Goal: Find specific page/section: Find specific page/section

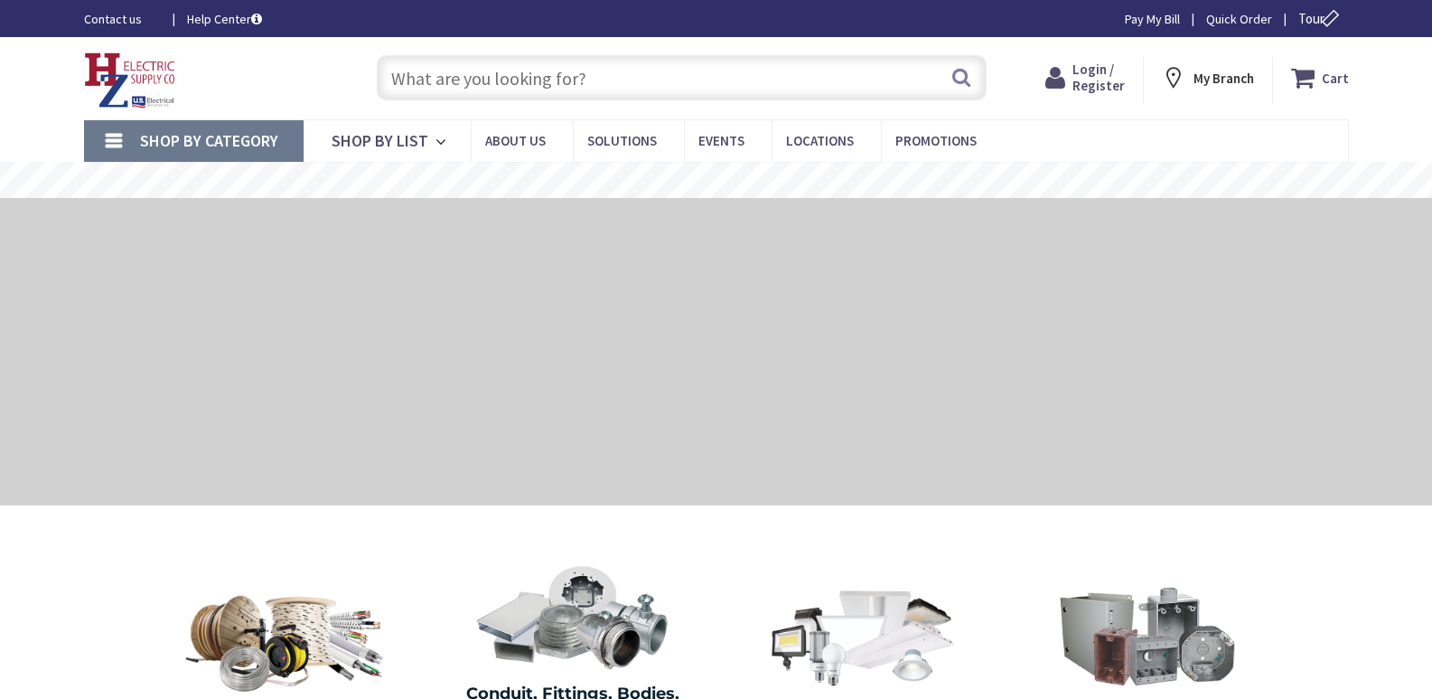
click at [440, 78] on input "text" at bounding box center [682, 77] width 610 height 45
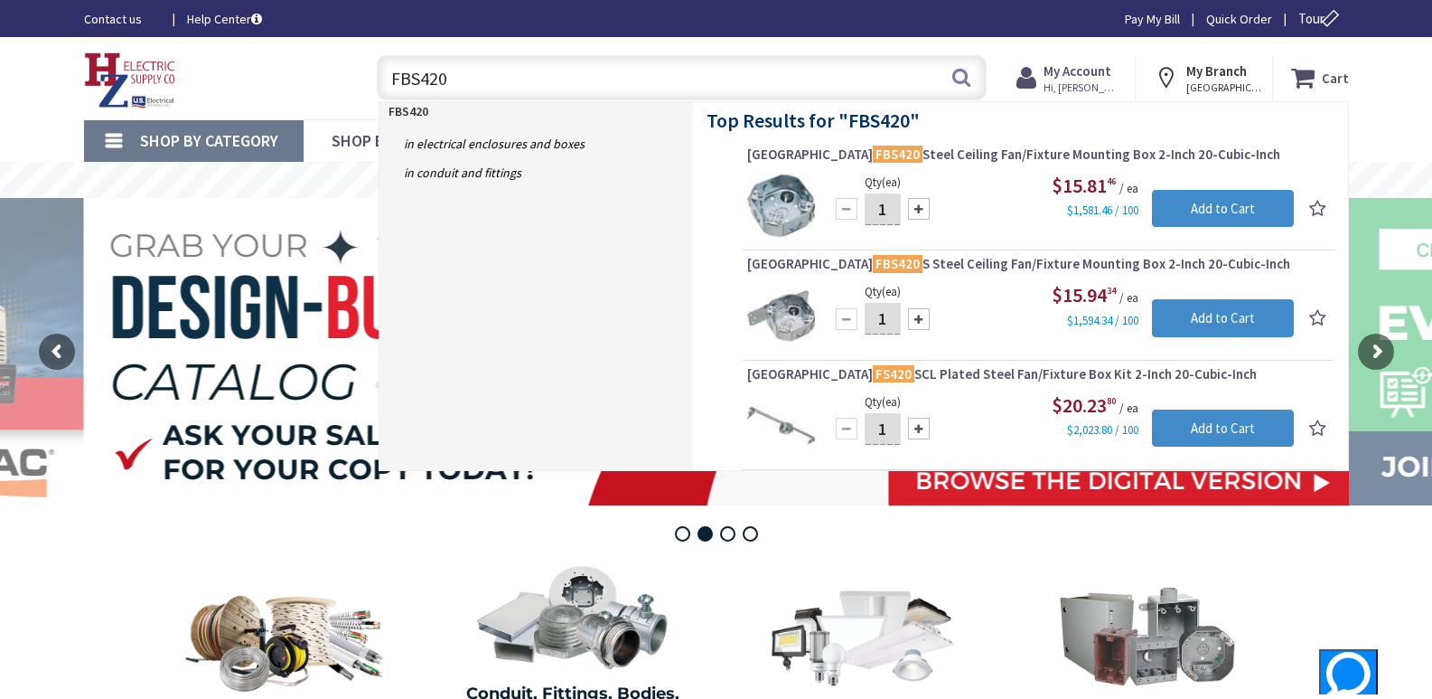
drag, startPoint x: 461, startPoint y: 80, endPoint x: 209, endPoint y: 84, distance: 252.1
click at [209, 84] on div "Toggle Nav FBS420 FBS420 Search Cart My Cart Close" at bounding box center [716, 78] width 1292 height 61
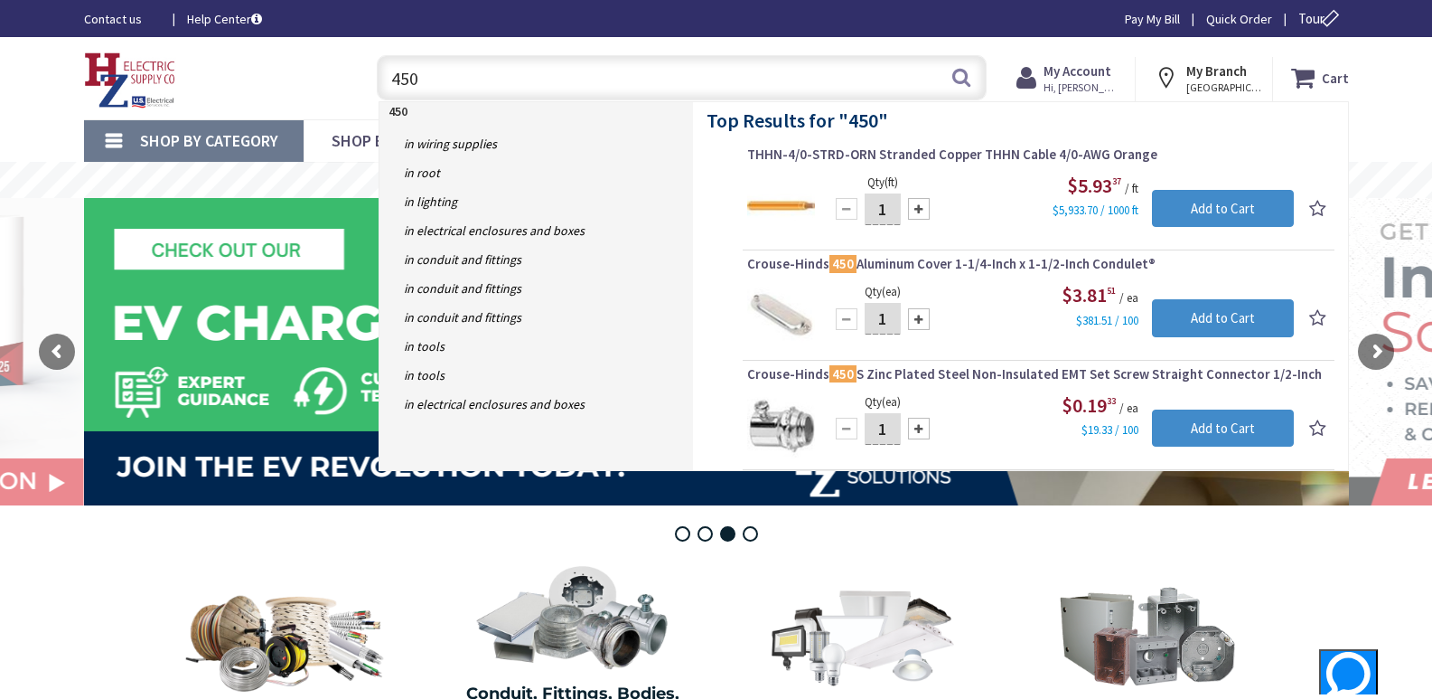
click at [409, 81] on input "450" at bounding box center [682, 77] width 610 height 45
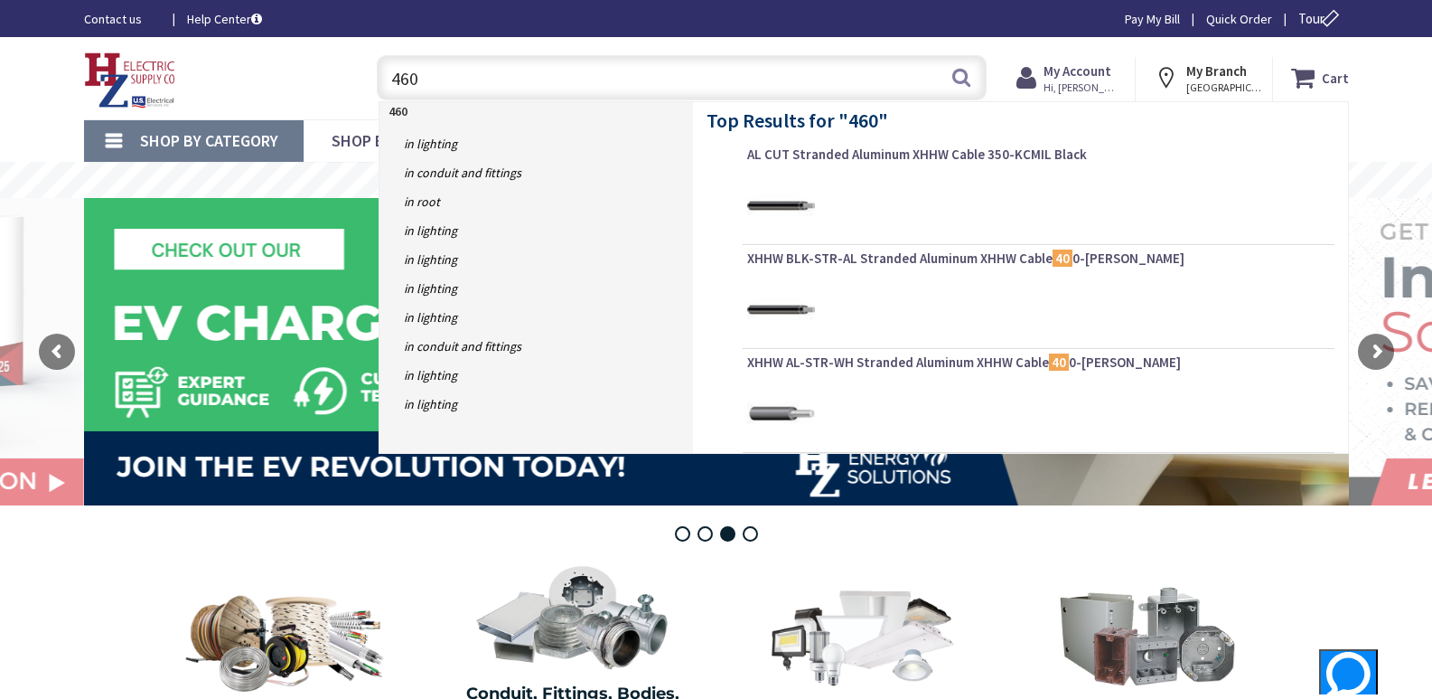
type input "460"
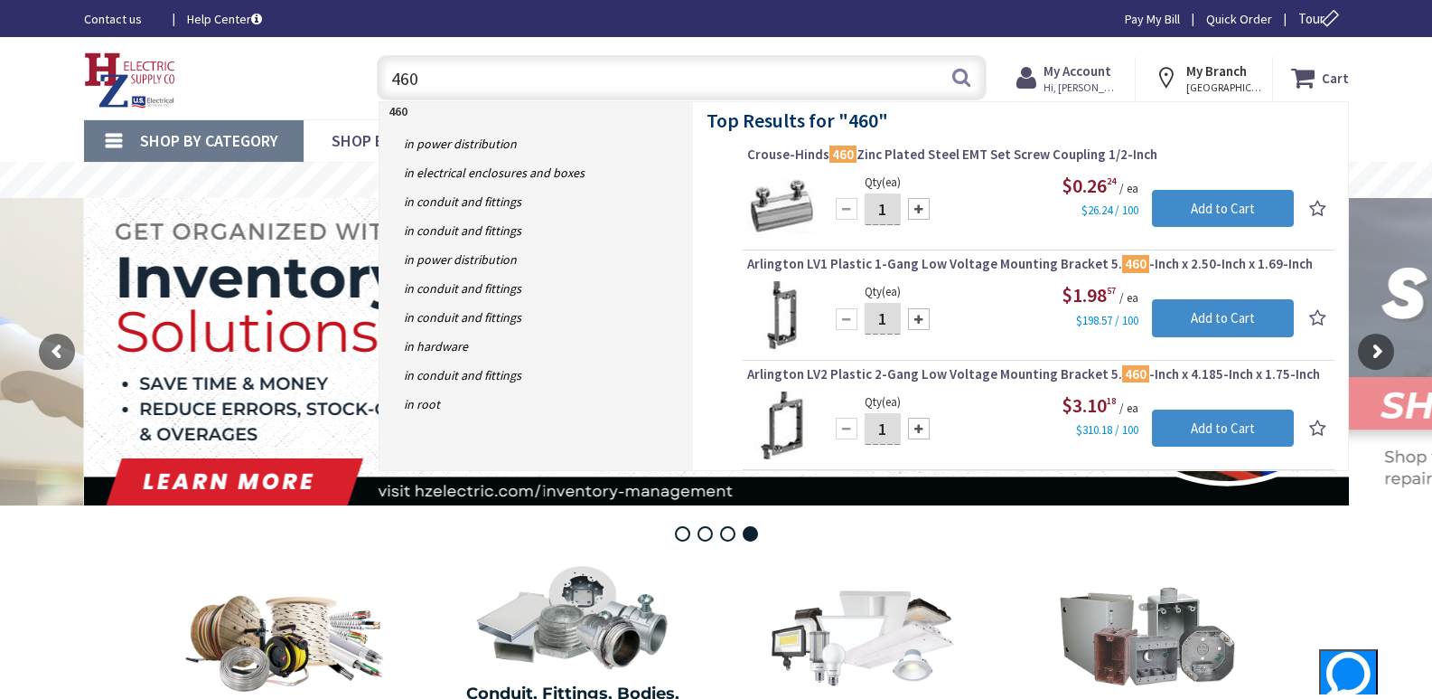
drag, startPoint x: 425, startPoint y: 80, endPoint x: 371, endPoint y: 82, distance: 53.4
click at [371, 82] on div "460 460 Search" at bounding box center [677, 77] width 619 height 58
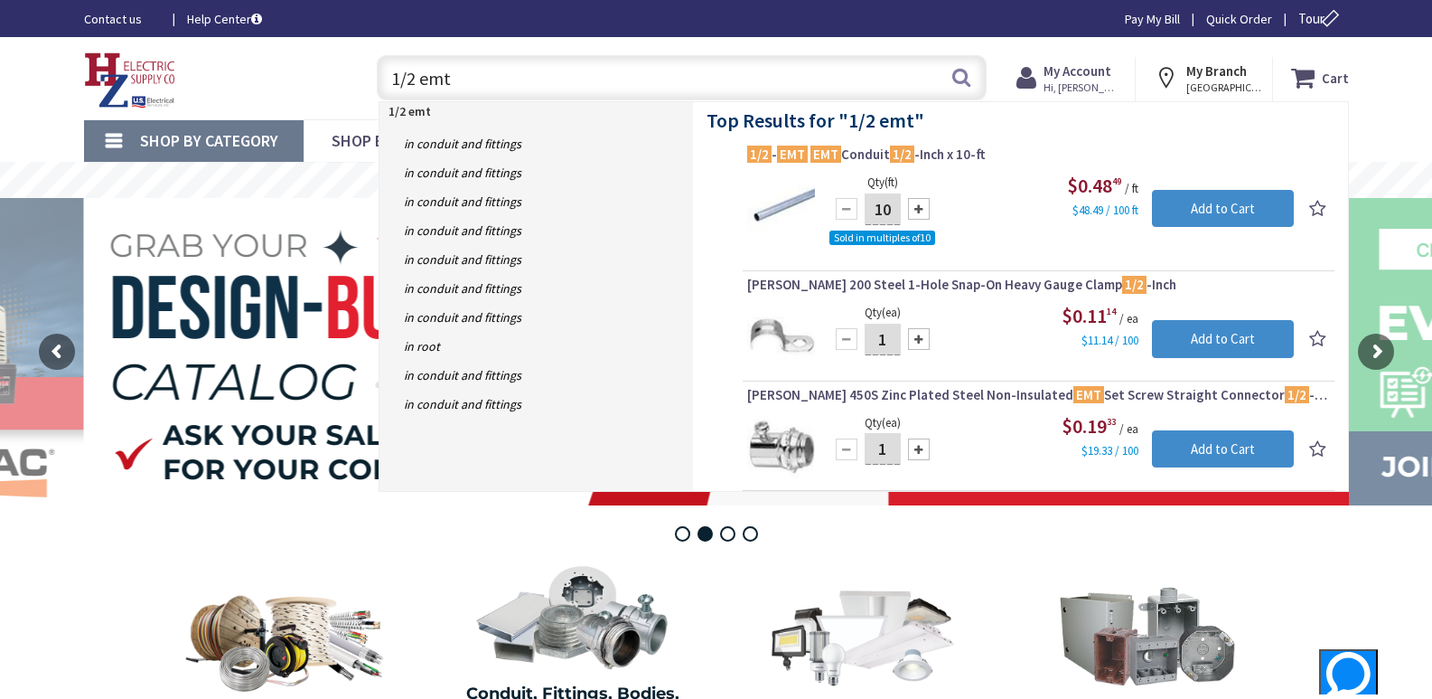
drag, startPoint x: 456, startPoint y: 79, endPoint x: 286, endPoint y: 111, distance: 173.9
click at [286, 111] on div "Skip to Content Toggle Nav 1/2 emt 1/2 emt Search Cart My Cart Close" at bounding box center [716, 78] width 1355 height 82
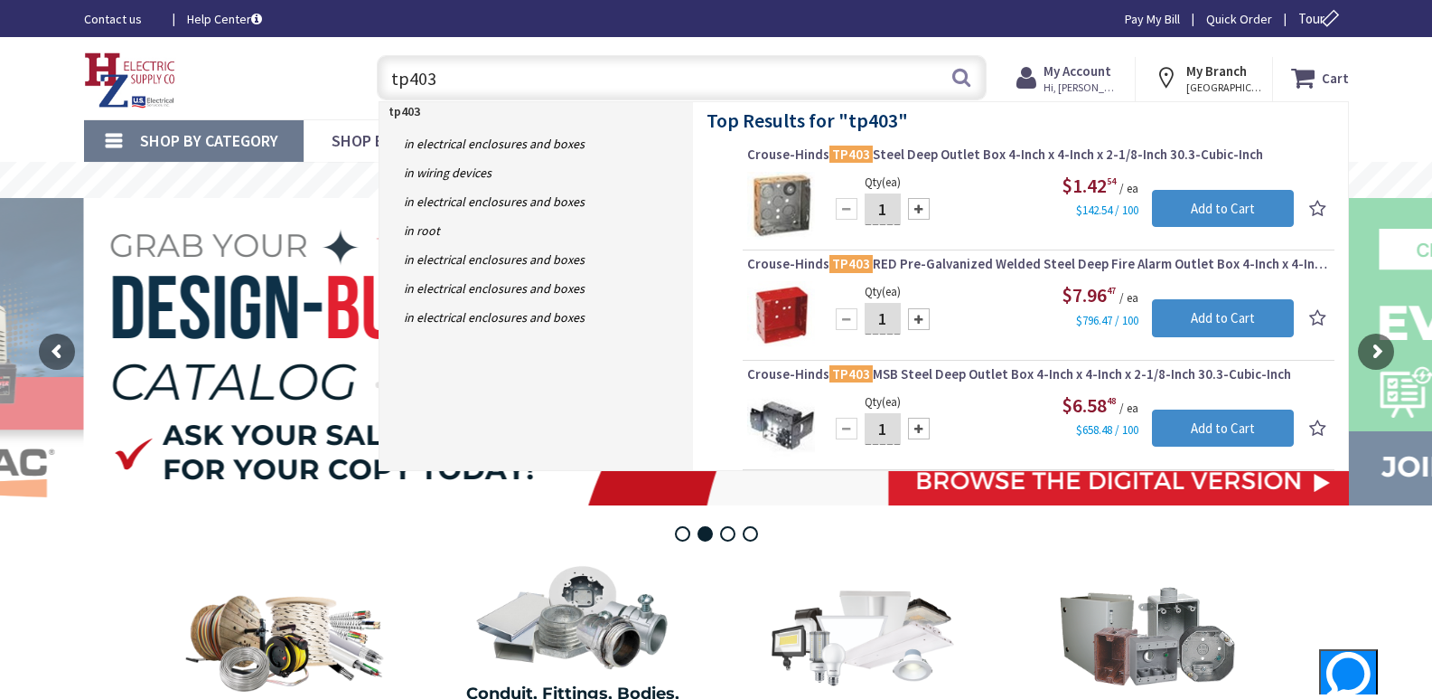
drag, startPoint x: 417, startPoint y: 80, endPoint x: 360, endPoint y: 89, distance: 58.4
click at [362, 88] on div "tp403 tp403 Search" at bounding box center [677, 77] width 646 height 58
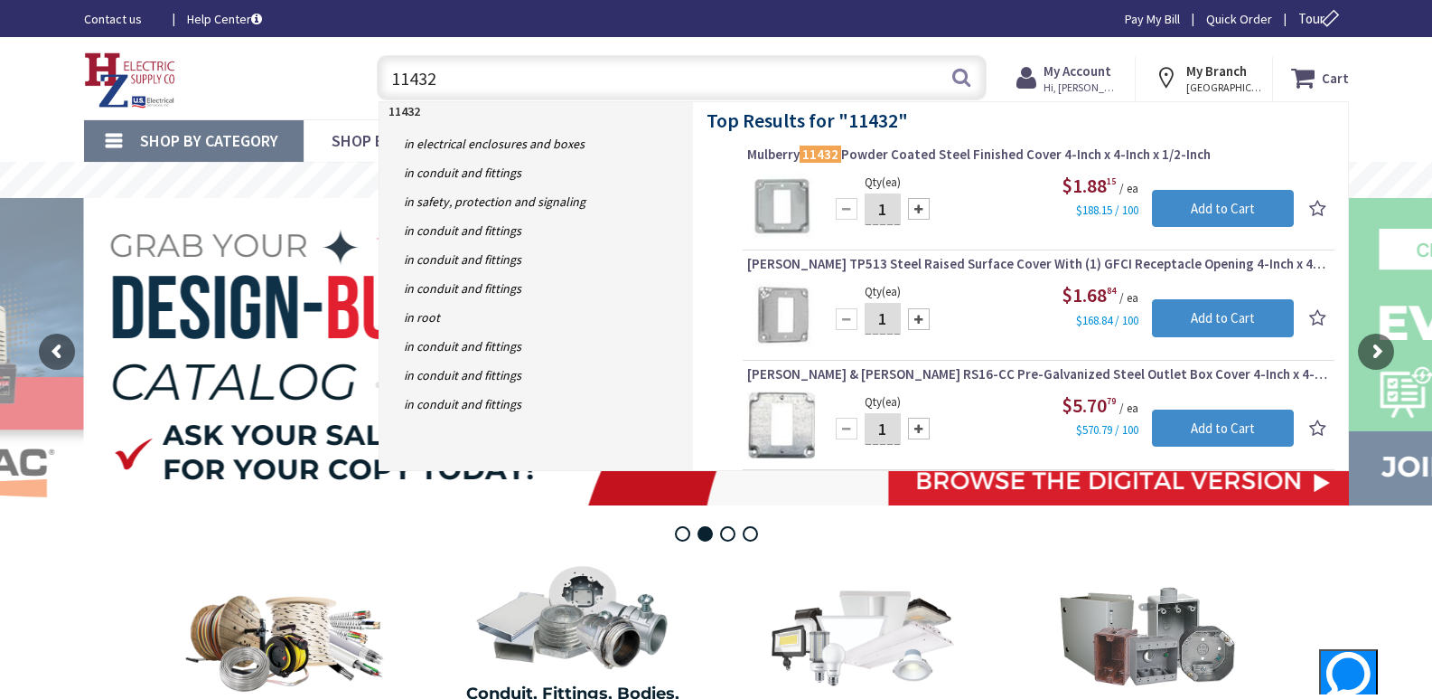
drag, startPoint x: 446, startPoint y: 83, endPoint x: 364, endPoint y: 79, distance: 82.4
click at [364, 79] on div "11432 11432 Search" at bounding box center [677, 77] width 646 height 58
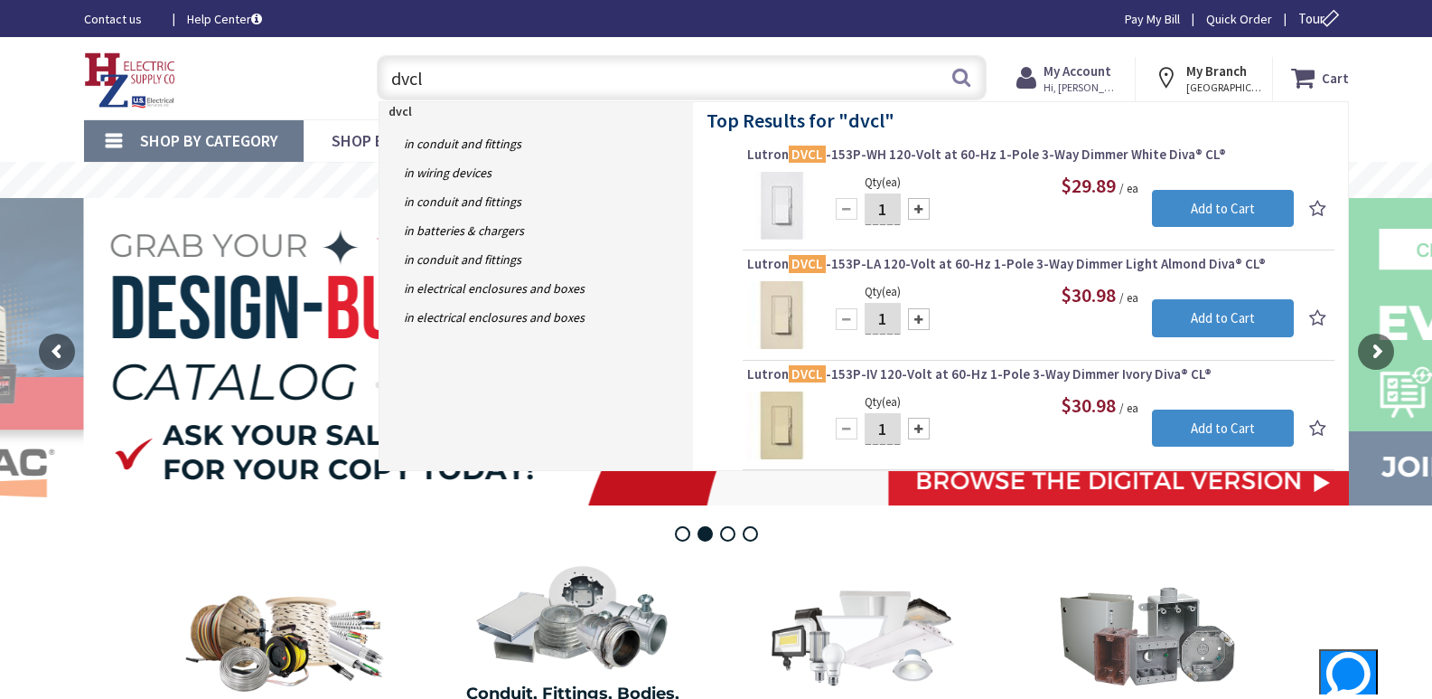
drag, startPoint x: 442, startPoint y: 79, endPoint x: 273, endPoint y: 91, distance: 169.5
click at [273, 91] on div "Toggle Nav dvcl dvcl Search Cart My Cart Close" at bounding box center [716, 78] width 1292 height 61
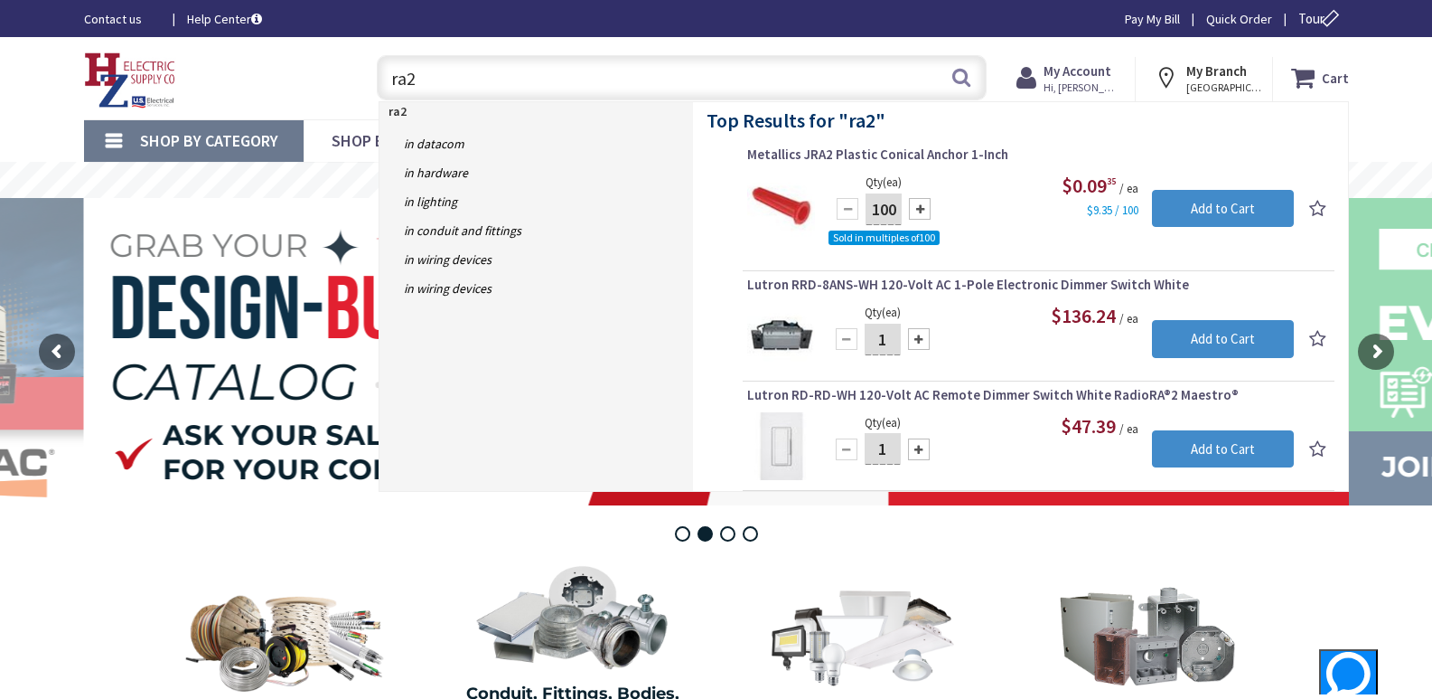
drag, startPoint x: 435, startPoint y: 77, endPoint x: 338, endPoint y: 63, distance: 97.6
click at [338, 63] on div "Toggle Nav ra2 ra2 Search Cart My Cart Close" at bounding box center [716, 78] width 1292 height 61
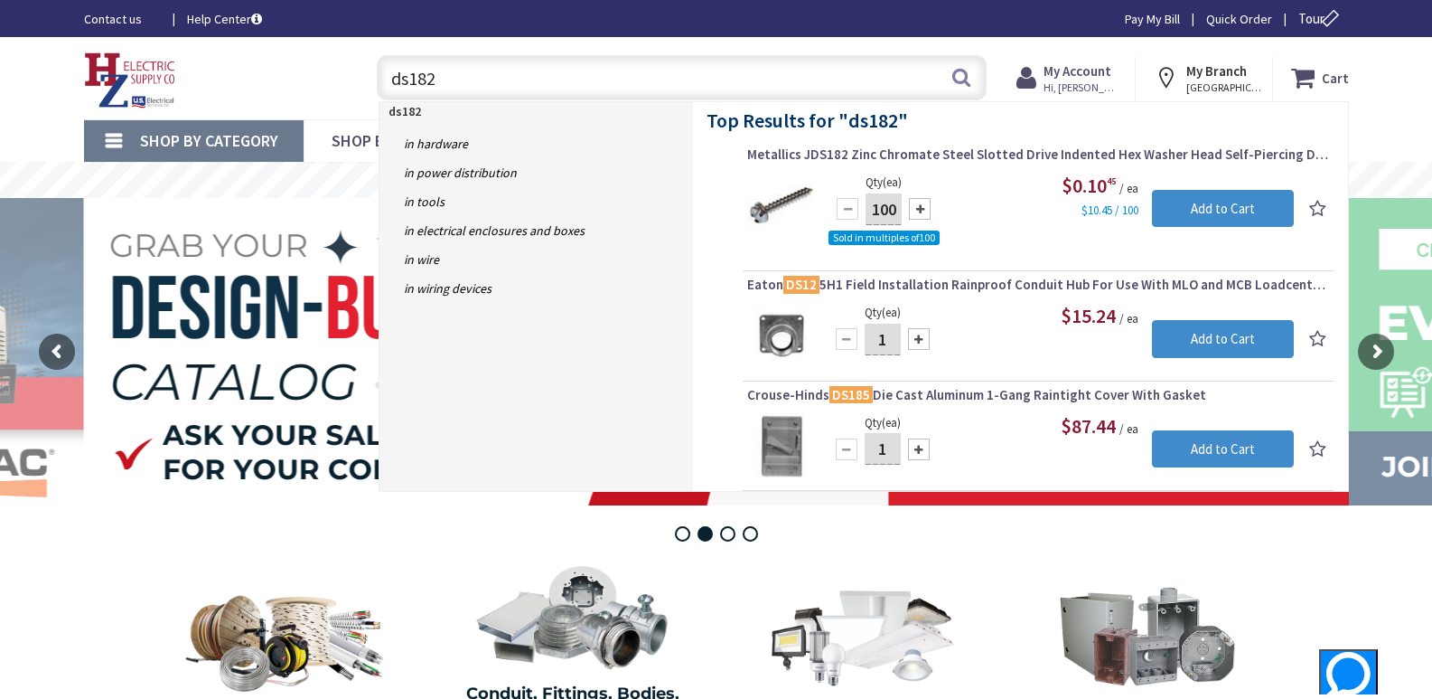
drag, startPoint x: 445, startPoint y: 86, endPoint x: 333, endPoint y: 80, distance: 111.3
click at [333, 80] on div "Toggle Nav ds182 ds182 Search Cart My Cart Close" at bounding box center [716, 78] width 1292 height 61
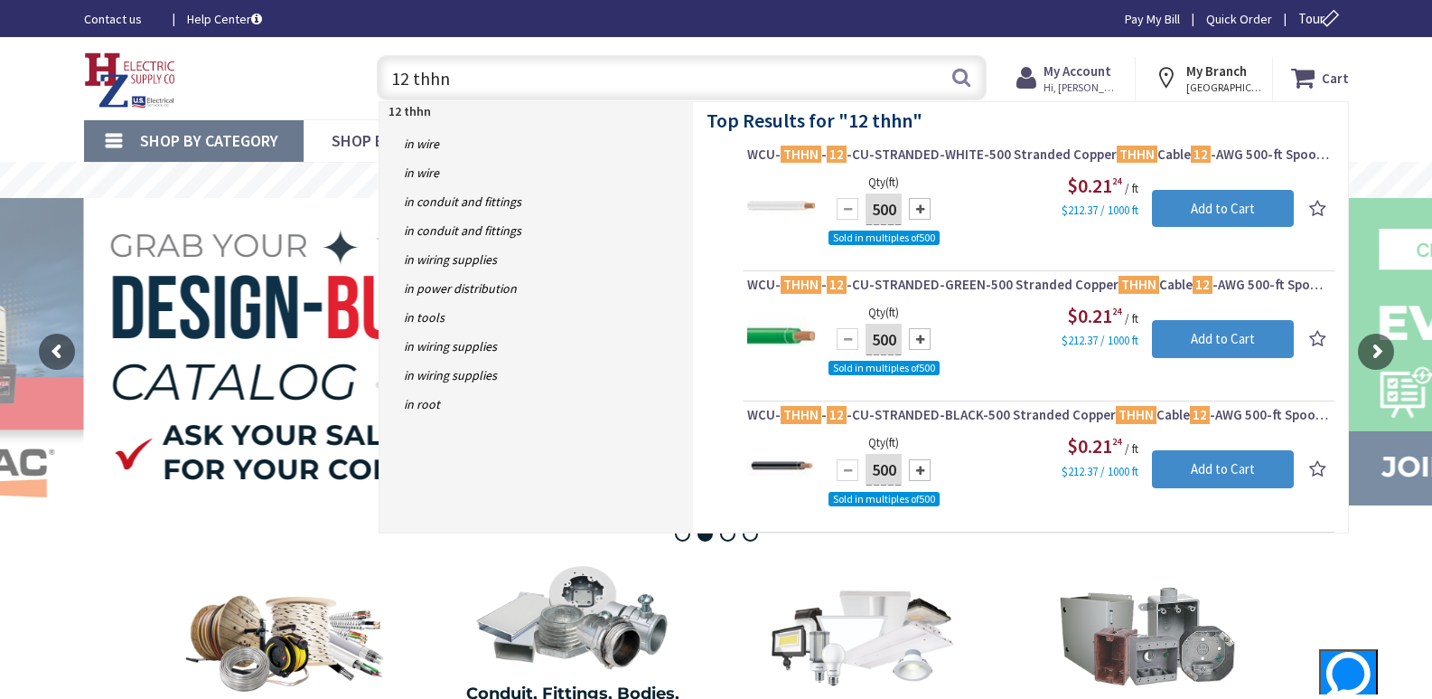
type input "12 thhn"
